Goal: Information Seeking & Learning: Learn about a topic

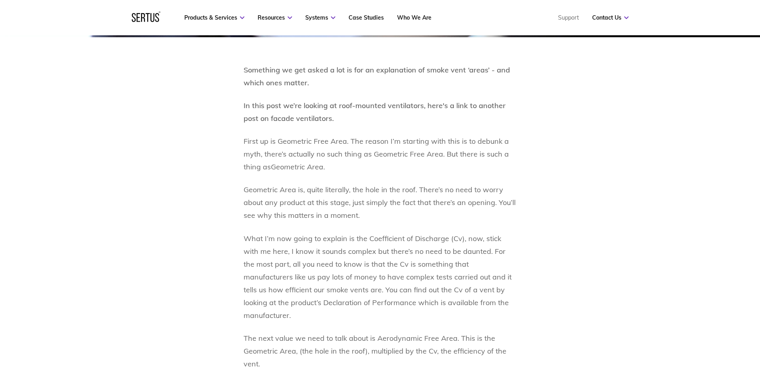
scroll to position [401, 0]
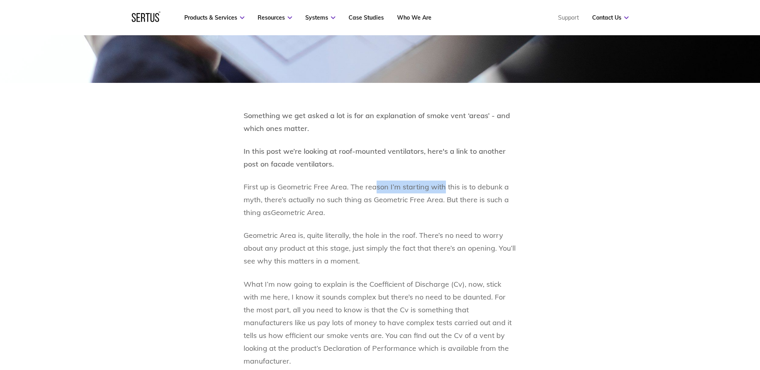
drag, startPoint x: 373, startPoint y: 184, endPoint x: 442, endPoint y: 193, distance: 69.4
click at [442, 193] on p "First up is Geometric Free Area. The reason I’m starting with this is to debunk…" at bounding box center [380, 200] width 273 height 38
drag, startPoint x: 287, startPoint y: 199, endPoint x: 327, endPoint y: 200, distance: 39.7
click at [327, 200] on p "First up is Geometric Free Area. The reason I’m starting with this is to debunk…" at bounding box center [380, 200] width 273 height 38
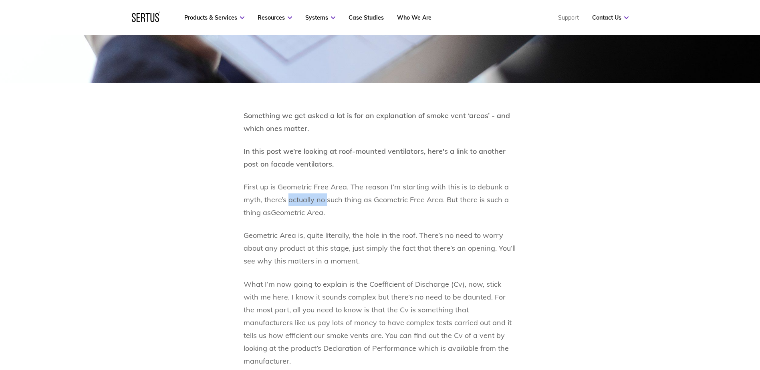
drag, startPoint x: 327, startPoint y: 200, endPoint x: 343, endPoint y: 203, distance: 16.8
click at [327, 200] on p "First up is Geometric Free Area. The reason I’m starting with this is to debunk…" at bounding box center [380, 200] width 273 height 38
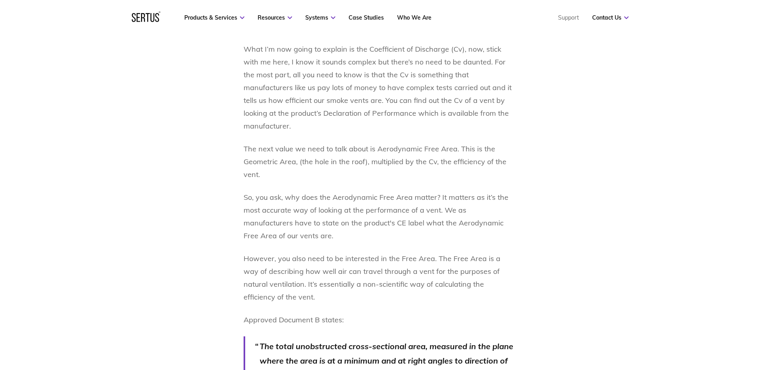
scroll to position [641, 0]
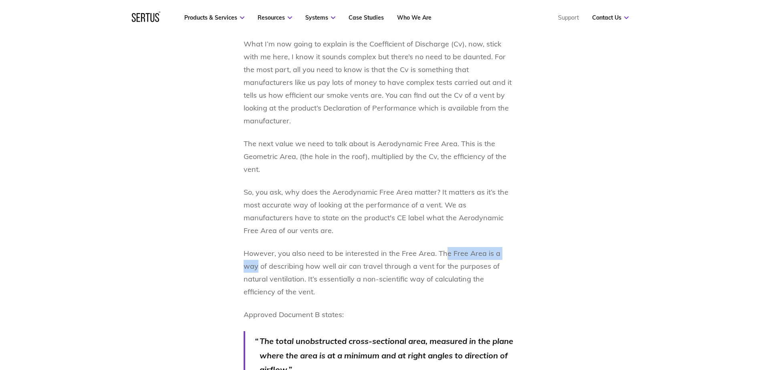
drag, startPoint x: 444, startPoint y: 243, endPoint x: 539, endPoint y: 247, distance: 94.3
click at [539, 247] on div "Something we get asked a lot is for an explanation of smoke vent ‘areas’ - and …" at bounding box center [380, 373] width 470 height 1009
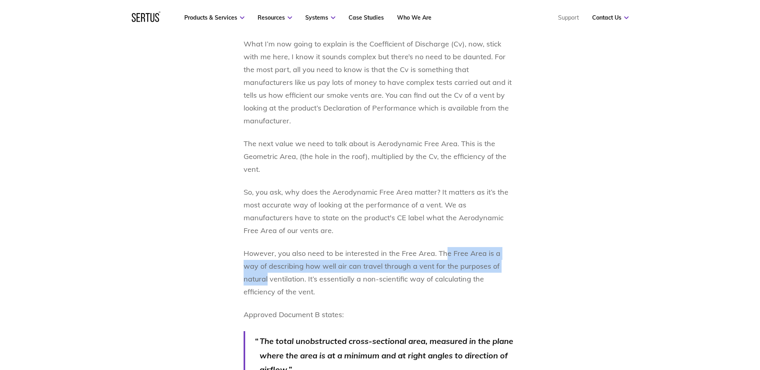
drag, startPoint x: 539, startPoint y: 247, endPoint x: 463, endPoint y: 259, distance: 76.3
click at [473, 259] on p "However, you also need to be interested in the Free Area. The Free Area is a wa…" at bounding box center [380, 272] width 273 height 51
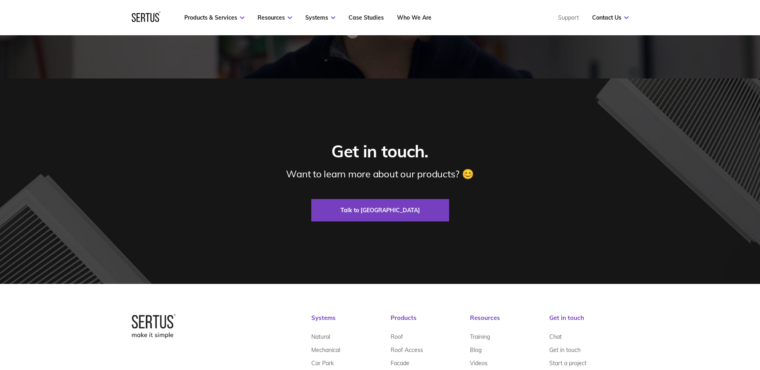
scroll to position [1844, 0]
